Goal: Complete application form

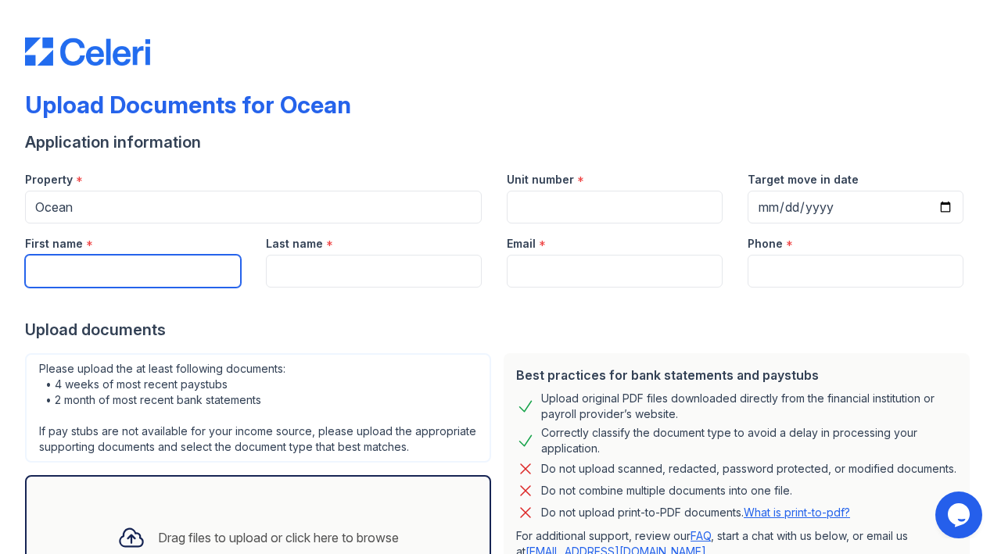
click at [161, 267] on input "First name" at bounding box center [133, 271] width 216 height 33
type input "[PERSON_NAME]"
type input "ALIEVA"
type input "[EMAIL_ADDRESS][DOMAIN_NAME]"
type input "3233047635"
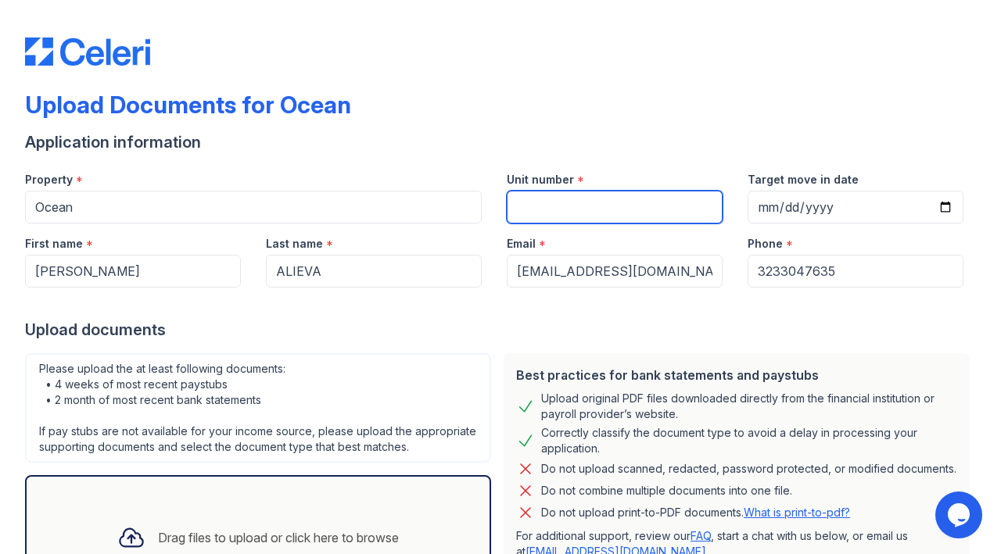
click at [634, 212] on input "Unit number" at bounding box center [615, 207] width 216 height 33
click at [564, 177] on label "Unit number" at bounding box center [540, 180] width 67 height 16
click at [564, 191] on input "Unit number" at bounding box center [615, 207] width 216 height 33
click at [564, 177] on label "Unit number" at bounding box center [540, 180] width 67 height 16
click at [564, 191] on input "Unit number" at bounding box center [615, 207] width 216 height 33
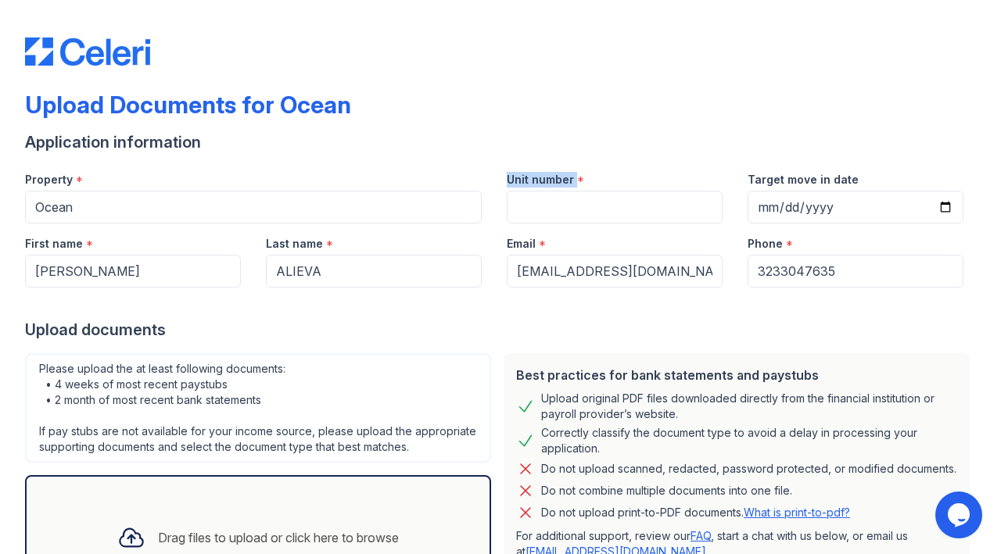
click at [564, 177] on label "Unit number" at bounding box center [540, 180] width 67 height 16
click at [564, 191] on input "Unit number" at bounding box center [615, 207] width 216 height 33
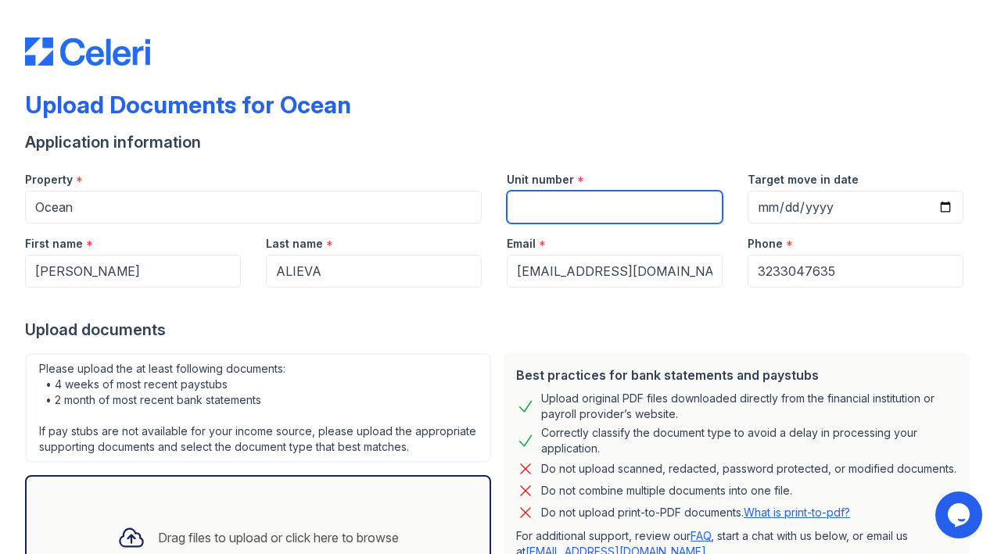
click at [593, 204] on input "Unit number" at bounding box center [615, 207] width 216 height 33
paste input "1726"
type input "1726"
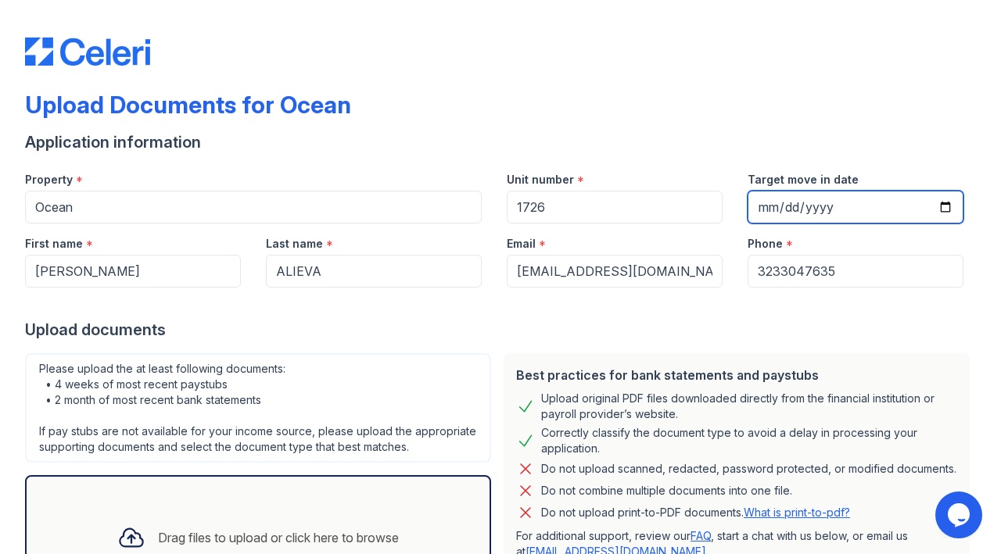
click at [836, 200] on input "Target move in date" at bounding box center [855, 207] width 216 height 33
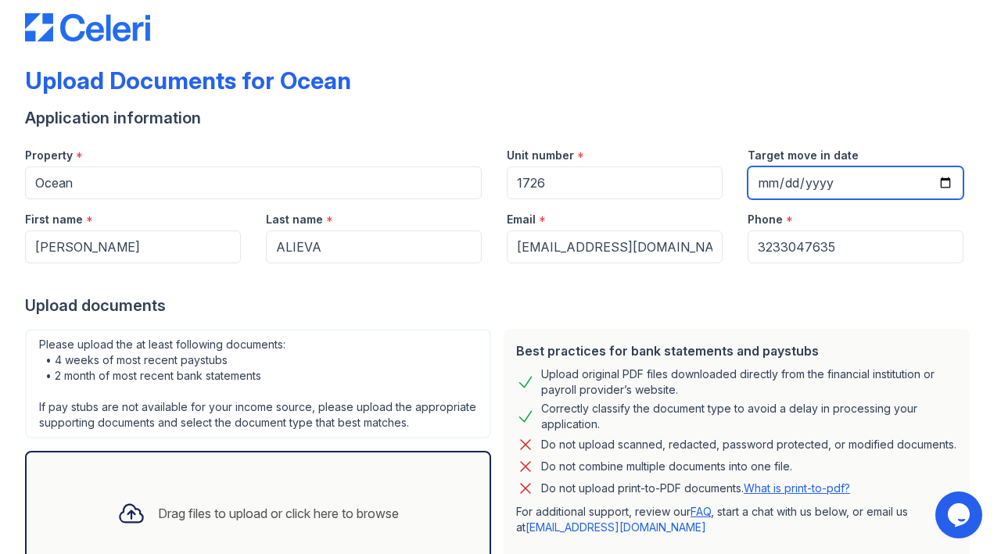
scroll to position [143, 0]
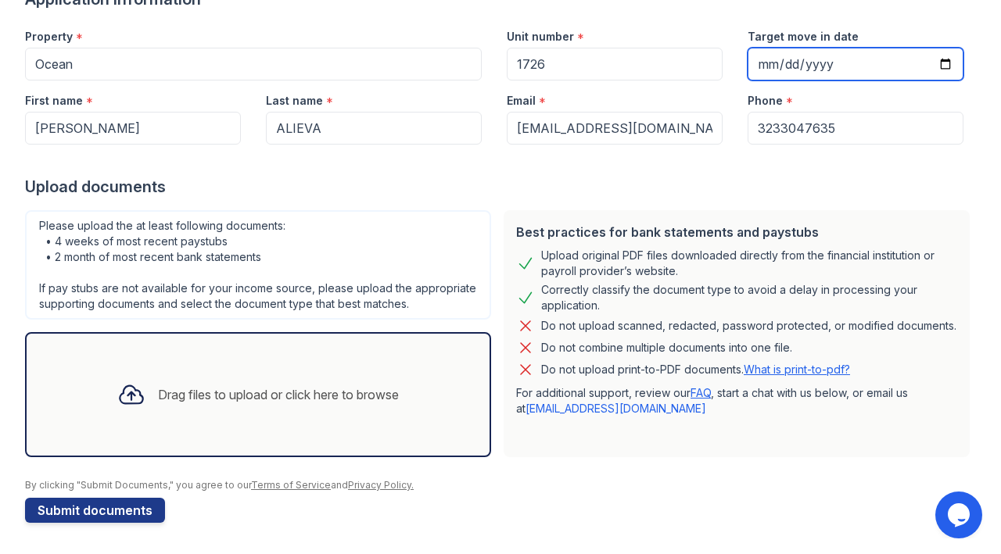
click at [780, 70] on input "Target move in date" at bounding box center [855, 64] width 216 height 33
click at [758, 65] on input "Target move in date" at bounding box center [855, 64] width 216 height 33
click at [951, 63] on input "Target move in date" at bounding box center [855, 64] width 216 height 33
type input "[DATE]"
click at [296, 397] on div "Drag files to upload or click here to browse" at bounding box center [278, 394] width 241 height 19
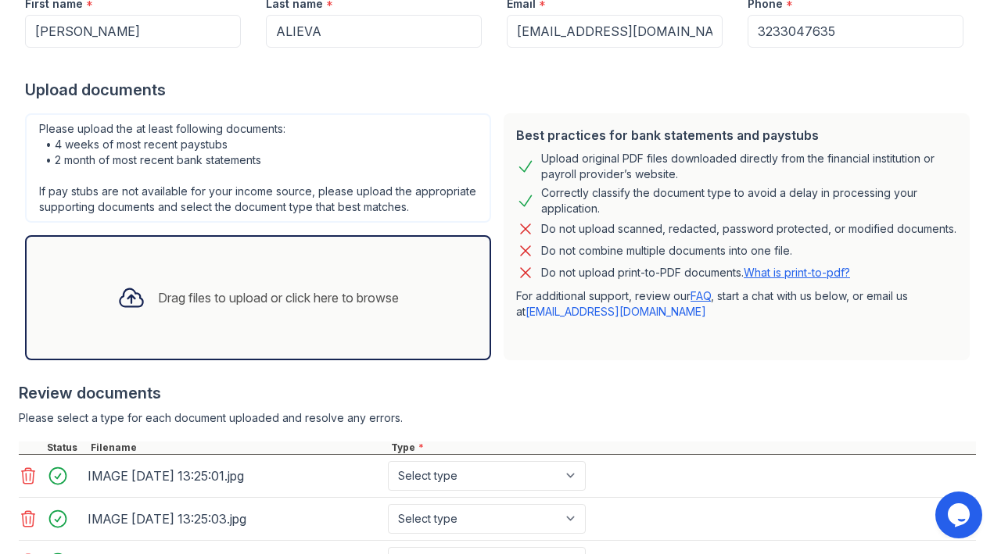
scroll to position [221, 0]
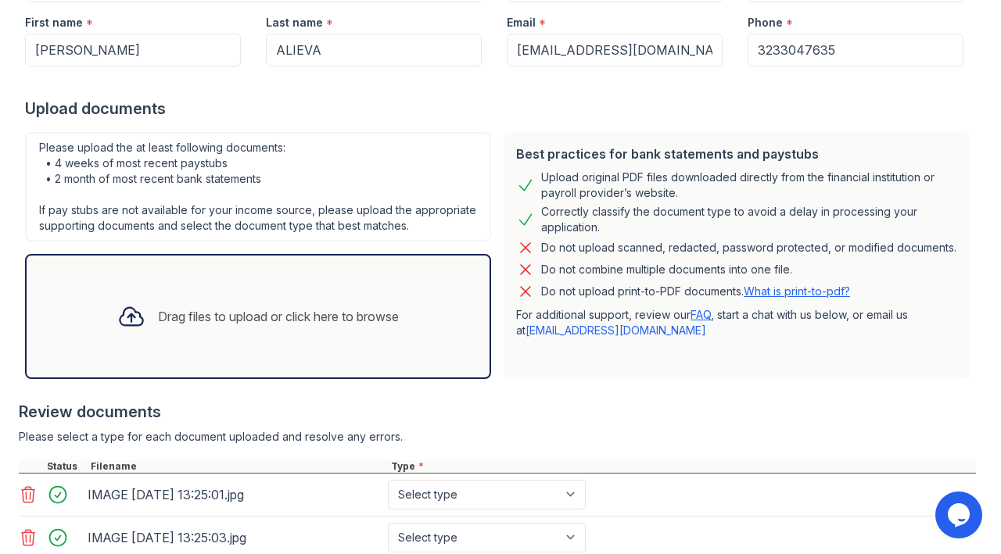
drag, startPoint x: 610, startPoint y: 224, endPoint x: 529, endPoint y: 177, distance: 93.2
click at [529, 177] on div "Best practices for bank statements and paystubs Upload original PDF files downl…" at bounding box center [737, 255] width 466 height 247
click at [519, 149] on div at bounding box center [519, 149] width 0 height 0
click at [561, 385] on div at bounding box center [497, 393] width 957 height 16
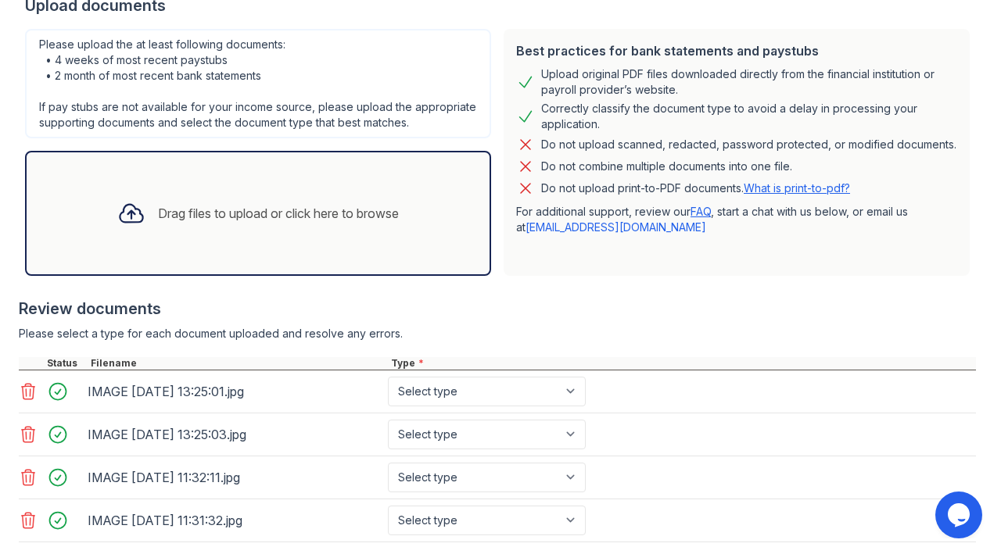
scroll to position [419, 0]
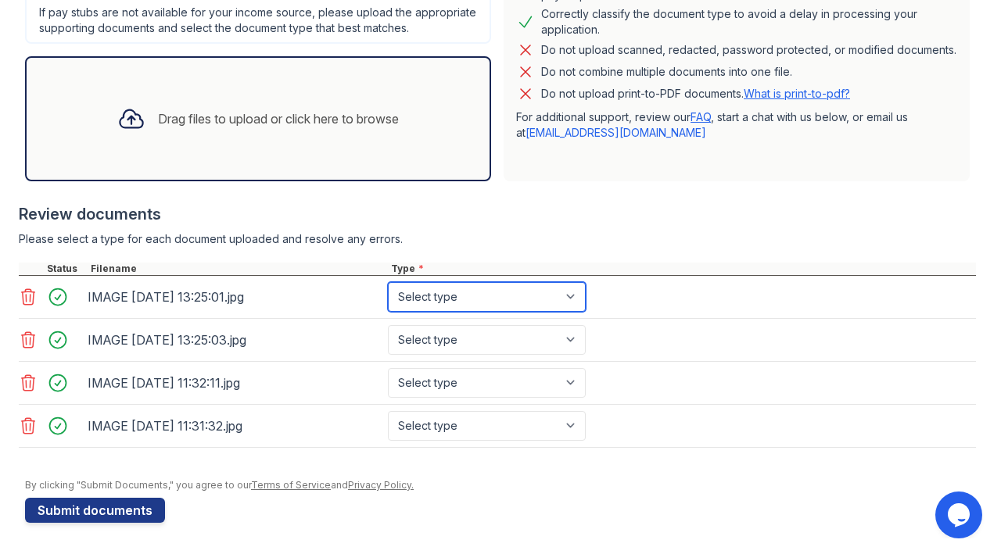
click at [446, 293] on select "Select type Paystub Bank Statement Offer Letter Tax Documents Benefit Award Let…" at bounding box center [487, 297] width 198 height 30
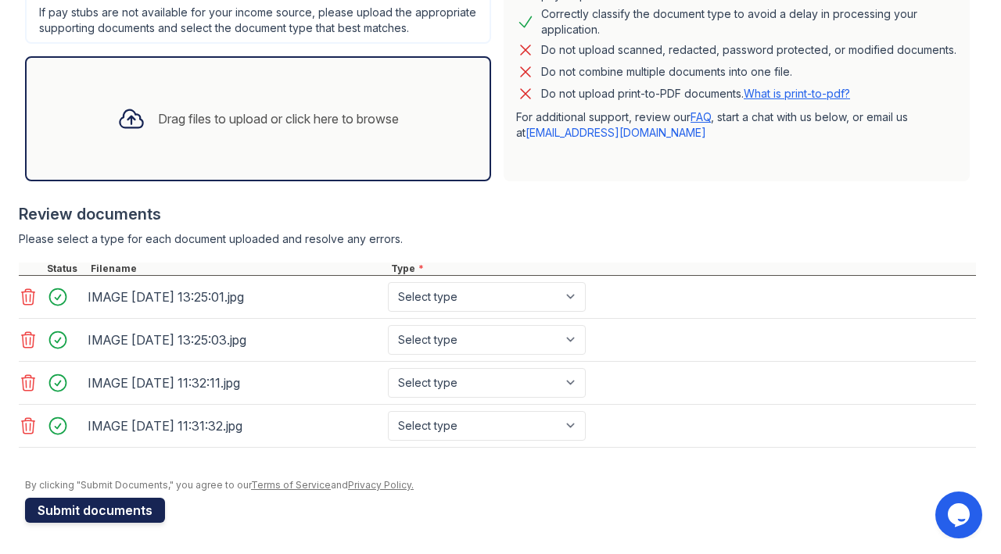
click at [98, 506] on button "Submit documents" at bounding box center [95, 510] width 140 height 25
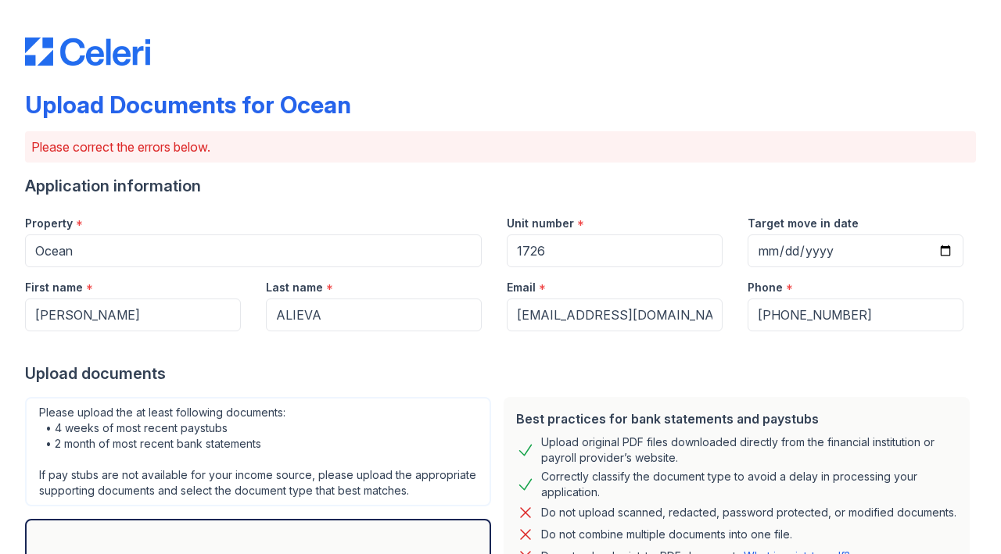
click at [165, 144] on p "Please correct the errors below." at bounding box center [500, 147] width 938 height 19
click at [155, 117] on div at bounding box center [155, 117] width 0 height 0
click at [370, 138] on p "Please correct the errors below." at bounding box center [500, 147] width 938 height 19
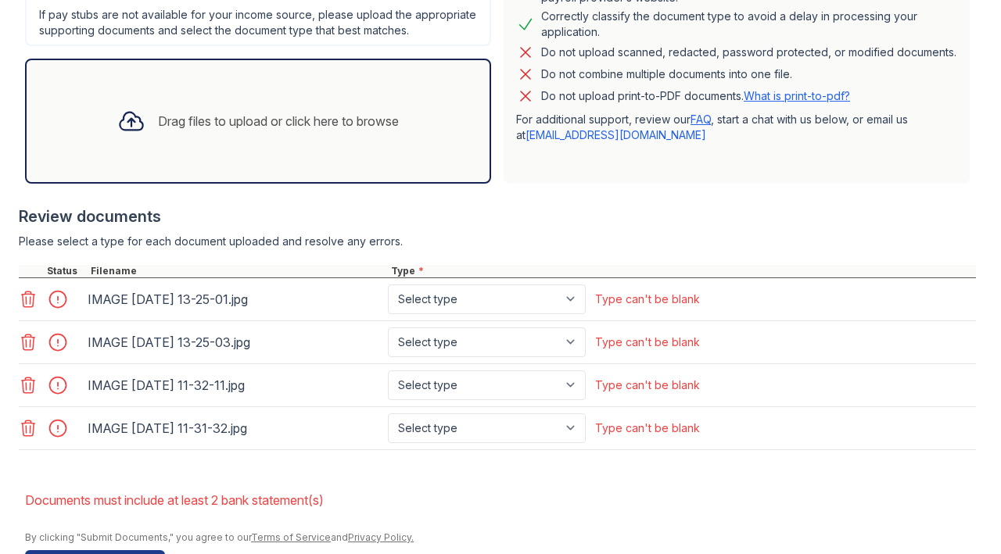
scroll to position [480, 0]
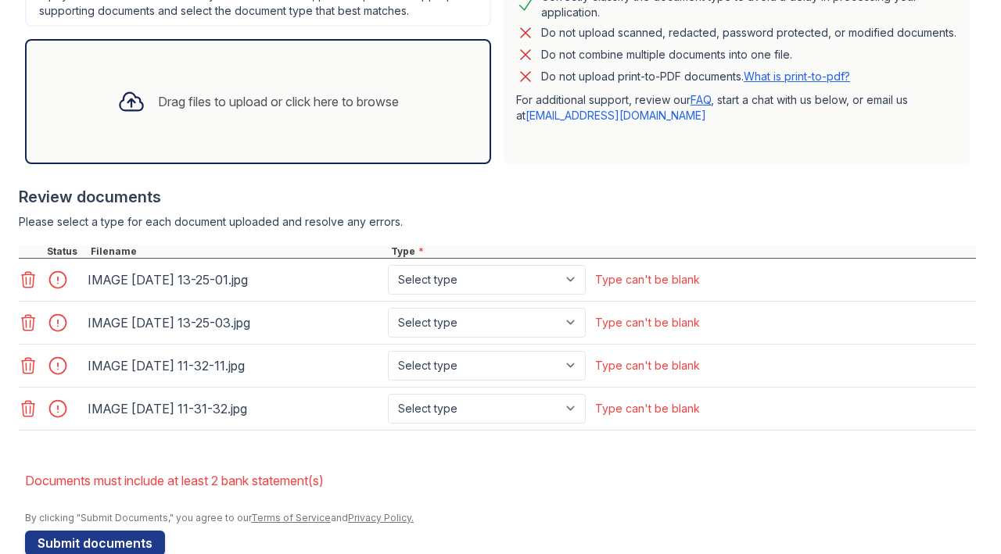
click at [637, 283] on div "Type can't be blank" at bounding box center [647, 280] width 105 height 16
click at [627, 251] on div at bounding box center [627, 251] width 0 height 0
click at [27, 281] on icon at bounding box center [28, 280] width 19 height 19
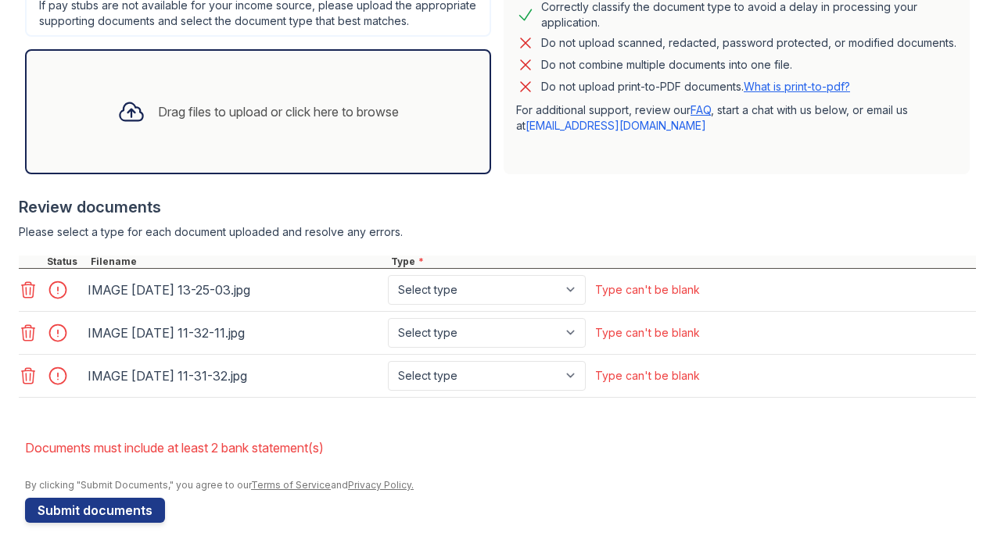
click at [32, 292] on icon at bounding box center [28, 290] width 13 height 16
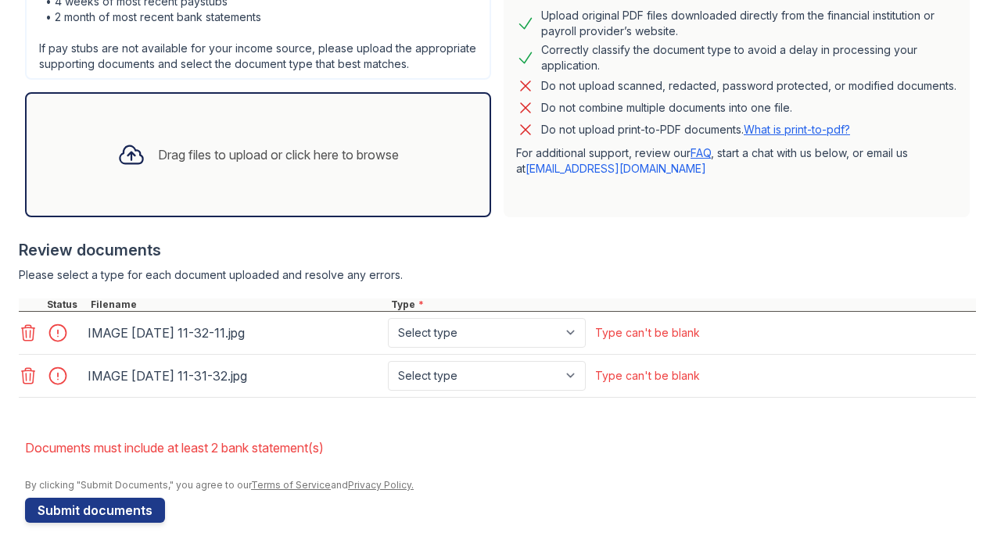
click at [30, 330] on icon at bounding box center [28, 333] width 19 height 19
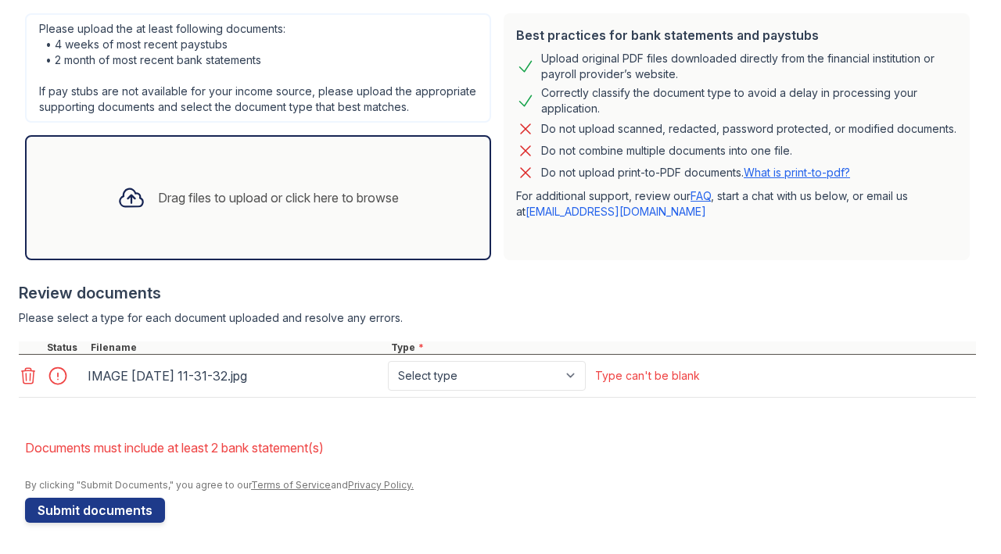
click at [30, 377] on icon at bounding box center [28, 376] width 19 height 19
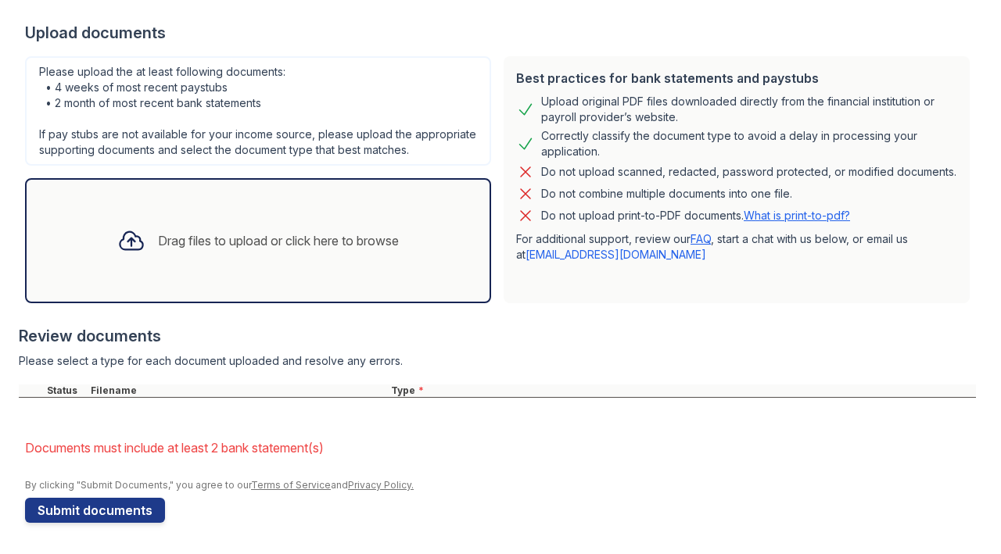
click at [266, 449] on li "Documents must include at least 2 bank statement(s)" at bounding box center [500, 447] width 951 height 31
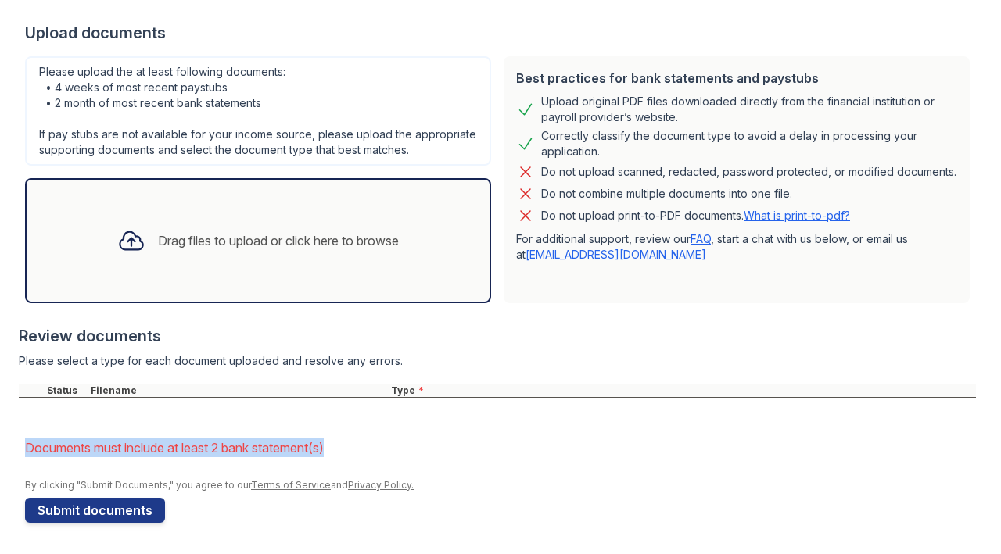
click at [266, 449] on li "Documents must include at least 2 bank statement(s)" at bounding box center [500, 447] width 951 height 31
click at [256, 456] on div at bounding box center [256, 456] width 0 height 0
click at [292, 457] on li "Documents must include at least 2 bank statement(s)" at bounding box center [500, 447] width 951 height 31
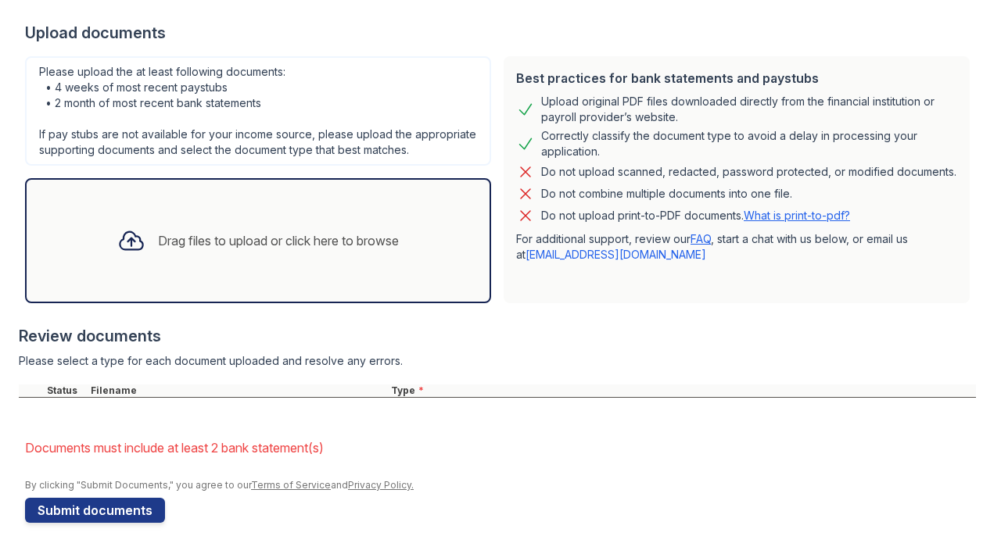
click at [303, 448] on li "Documents must include at least 2 bank statement(s)" at bounding box center [500, 447] width 951 height 31
click at [301, 443] on li "Documents must include at least 2 bank statement(s)" at bounding box center [500, 447] width 951 height 31
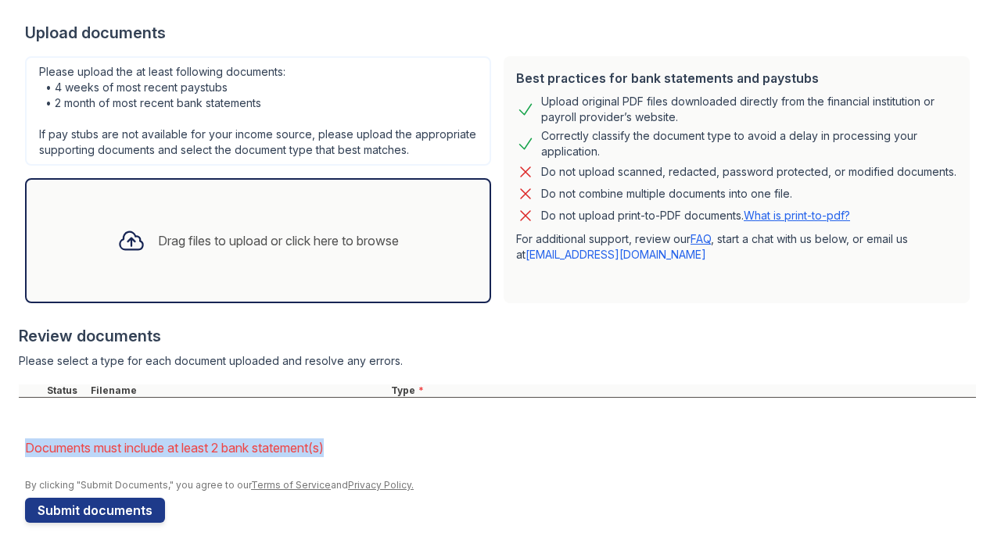
click at [301, 443] on li "Documents must include at least 2 bank statement(s)" at bounding box center [500, 447] width 951 height 31
click at [291, 418] on div at bounding box center [291, 418] width 0 height 0
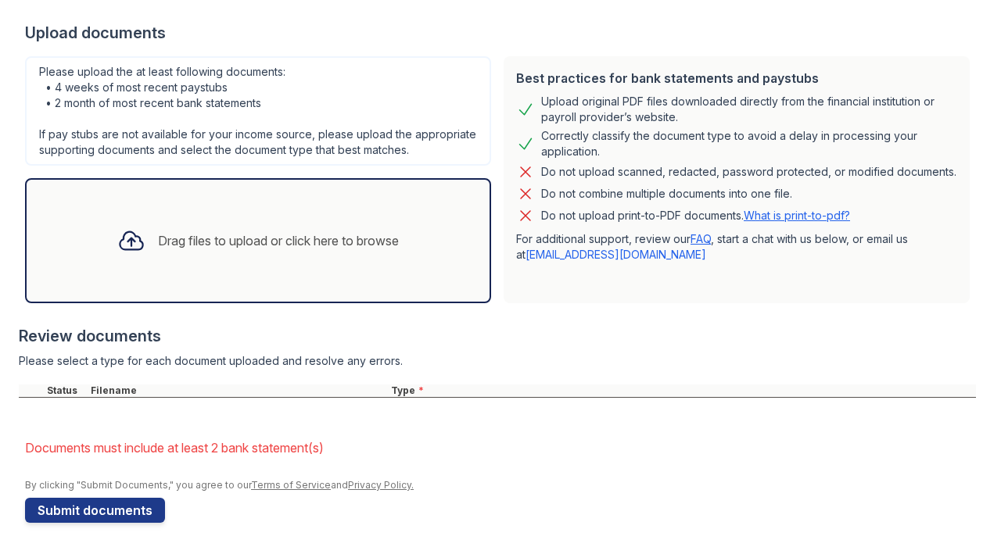
click at [382, 428] on form "Application information Property * Ocean Unit number * 1726 Target move in date…" at bounding box center [500, 178] width 951 height 689
click at [97, 508] on button "Submit documents" at bounding box center [95, 510] width 140 height 25
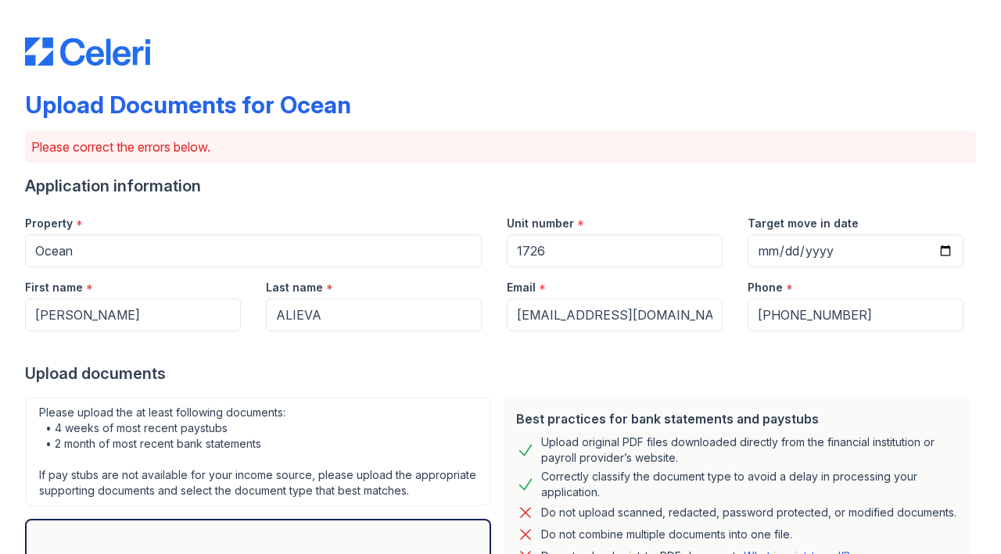
scroll to position [268, 0]
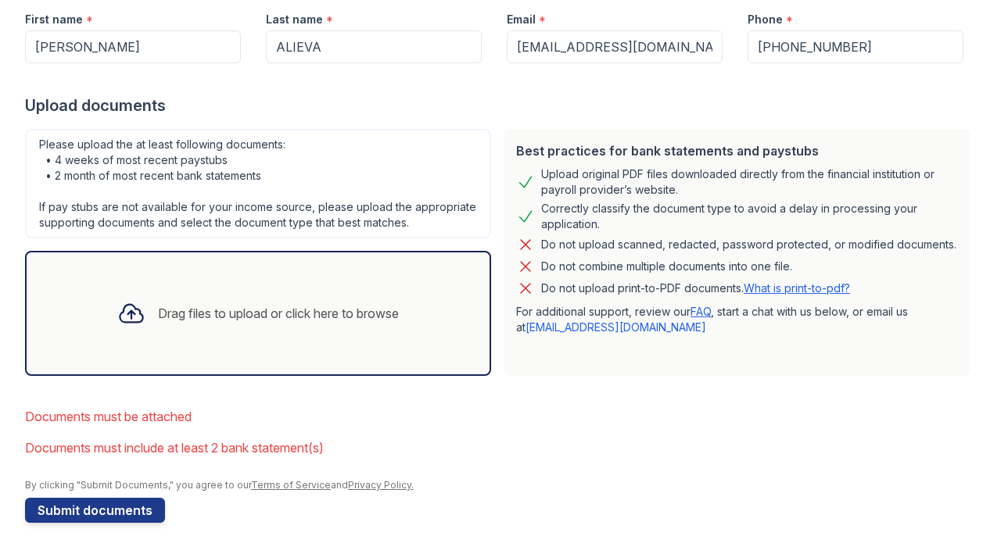
click at [215, 325] on div "Drag files to upload or click here to browse" at bounding box center [258, 313] width 306 height 53
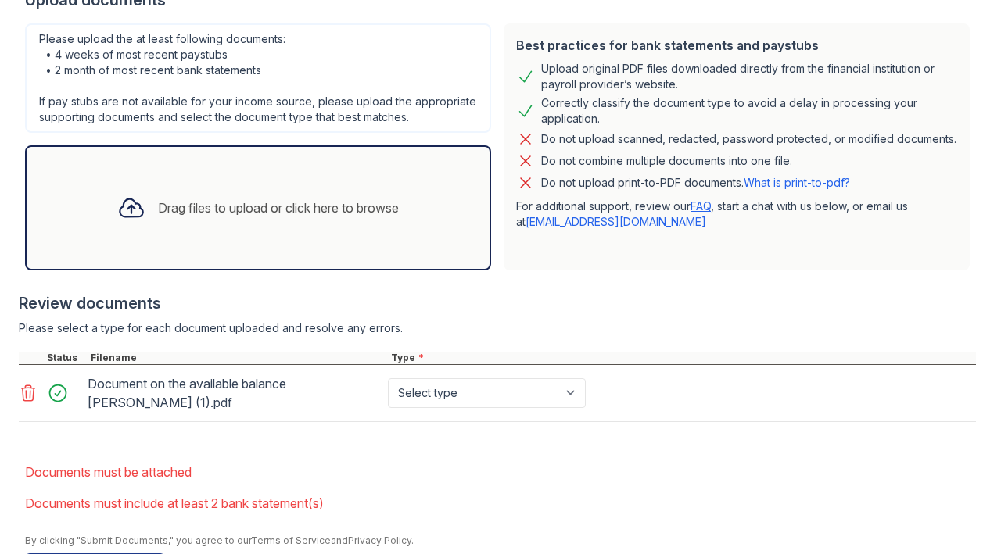
scroll to position [429, 0]
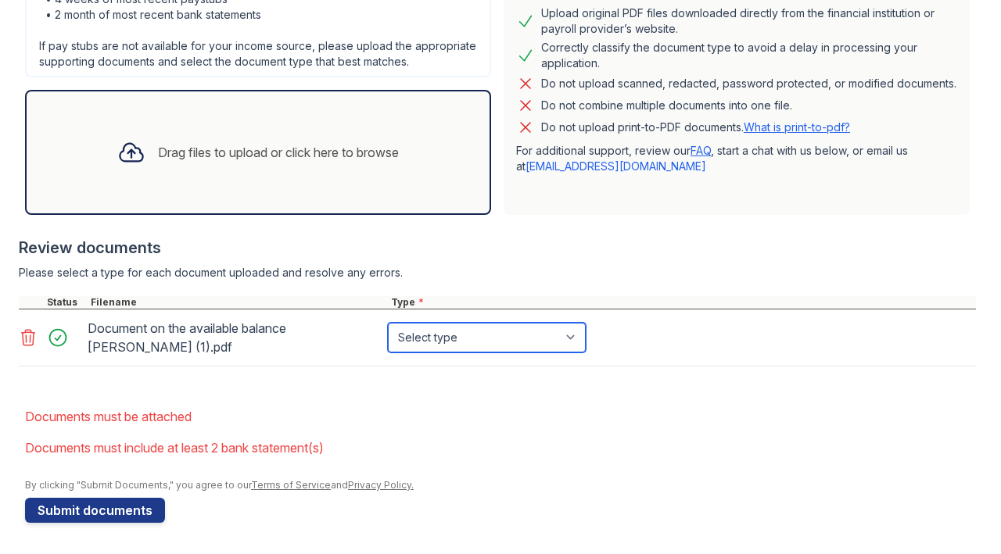
click at [463, 342] on select "Select type Paystub Bank Statement Offer Letter Tax Documents Benefit Award Let…" at bounding box center [487, 338] width 198 height 30
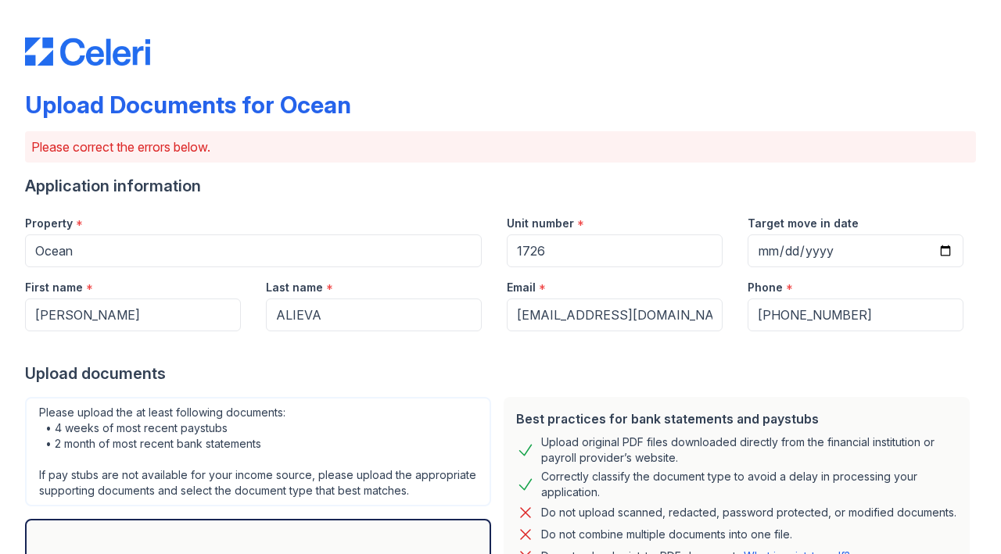
click at [283, 108] on div "Upload Documents for Ocean" at bounding box center [188, 105] width 326 height 28
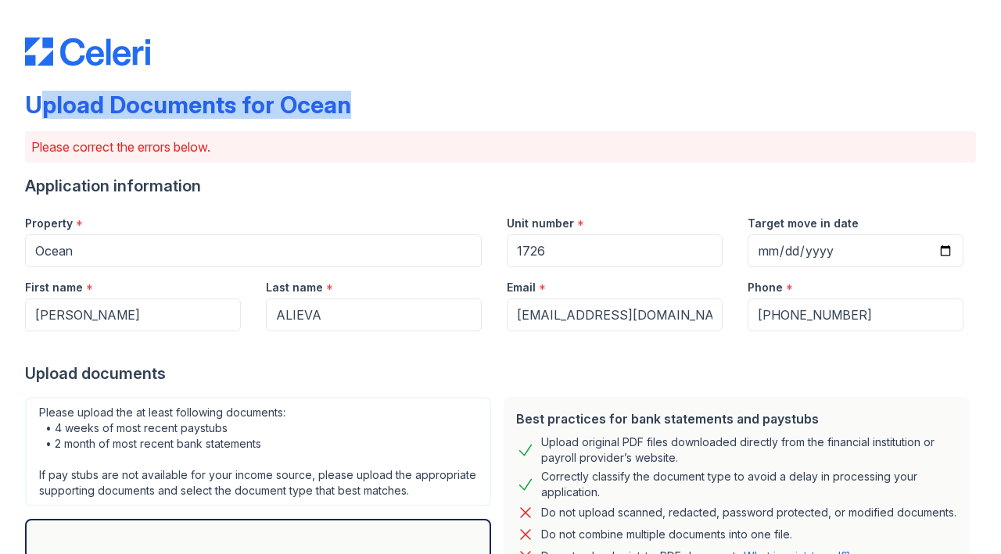
click at [283, 108] on div "Upload Documents for Ocean" at bounding box center [188, 105] width 326 height 28
click at [273, 120] on div at bounding box center [273, 120] width 0 height 0
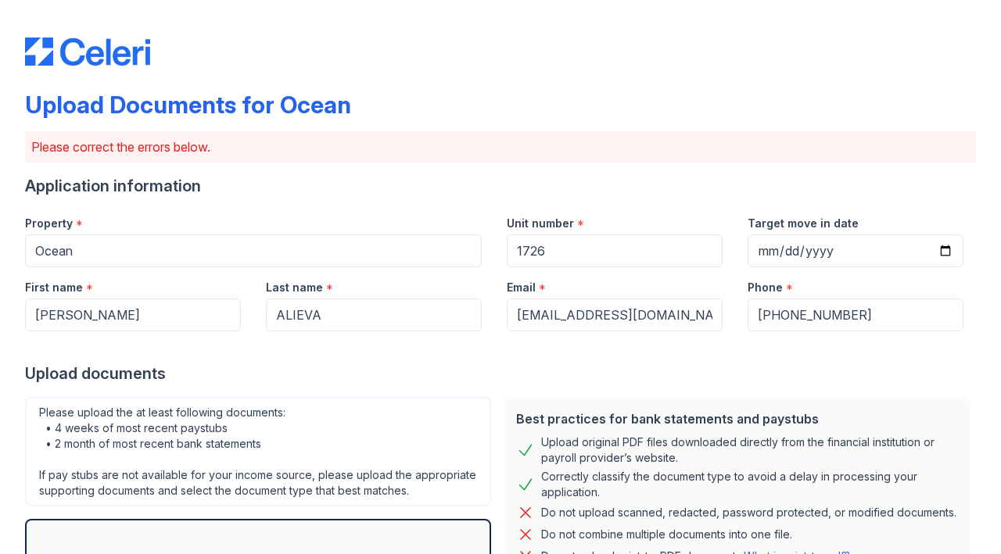
click at [361, 216] on div "Property *" at bounding box center [253, 218] width 457 height 31
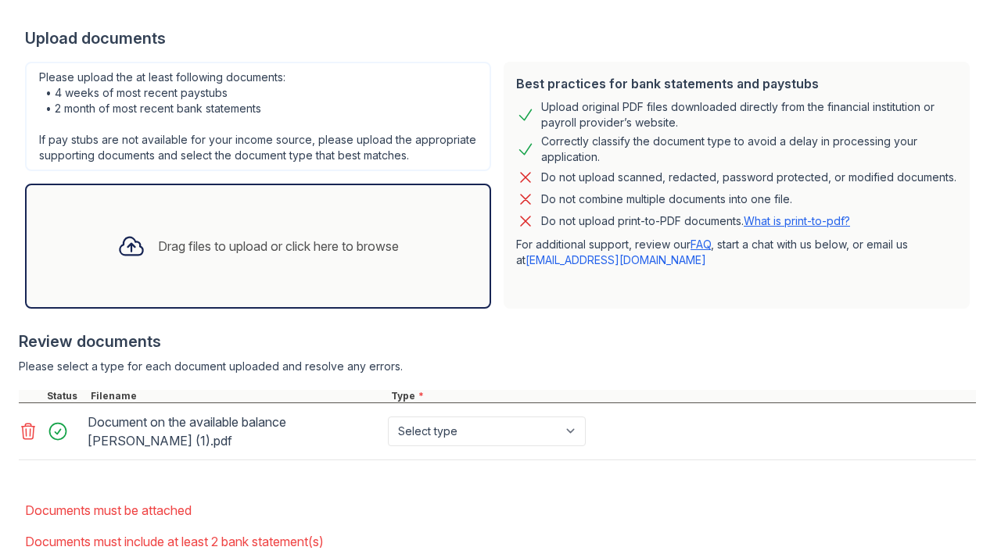
scroll to position [429, 0]
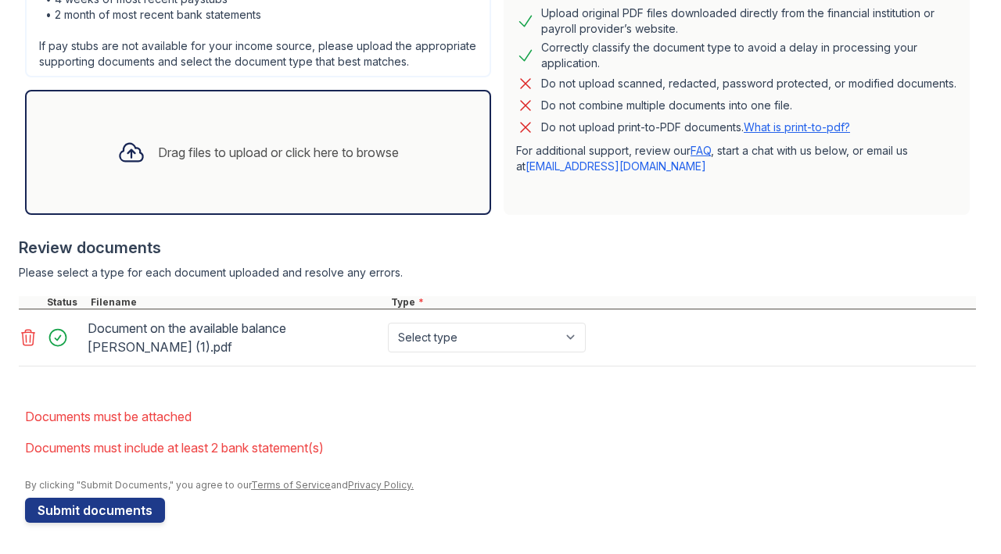
click at [82, 417] on li "Documents must be attached" at bounding box center [500, 416] width 951 height 31
click at [72, 425] on div at bounding box center [72, 425] width 0 height 0
click at [96, 435] on li "Documents must include at least 2 bank statement(s)" at bounding box center [500, 447] width 951 height 31
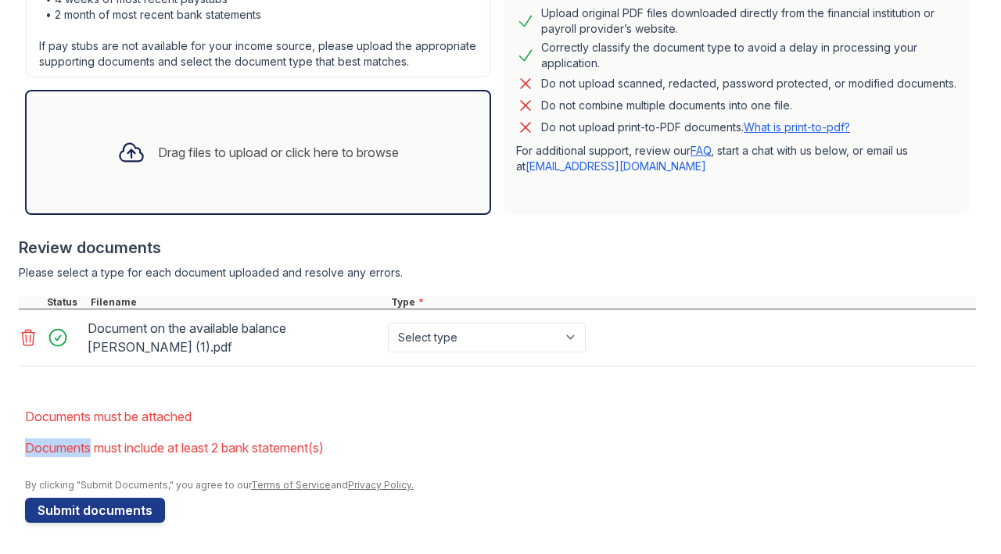
click at [96, 435] on li "Documents must include at least 2 bank statement(s)" at bounding box center [500, 447] width 951 height 31
click at [165, 449] on li "Documents must include at least 2 bank statement(s)" at bounding box center [500, 447] width 951 height 31
